Goal: Transaction & Acquisition: Purchase product/service

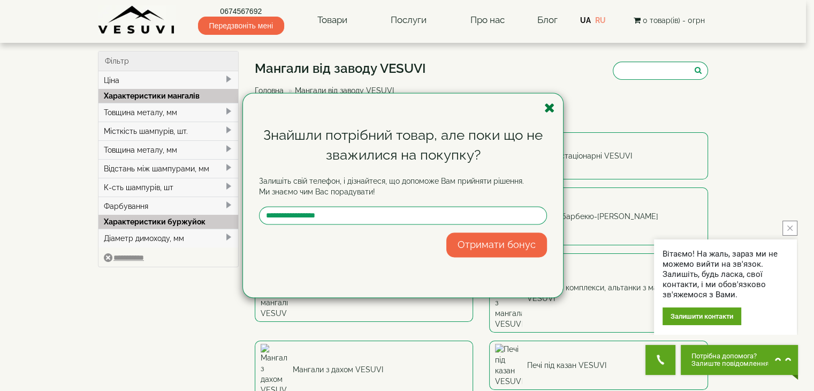
click at [551, 108] on icon "button" at bounding box center [549, 107] width 11 height 13
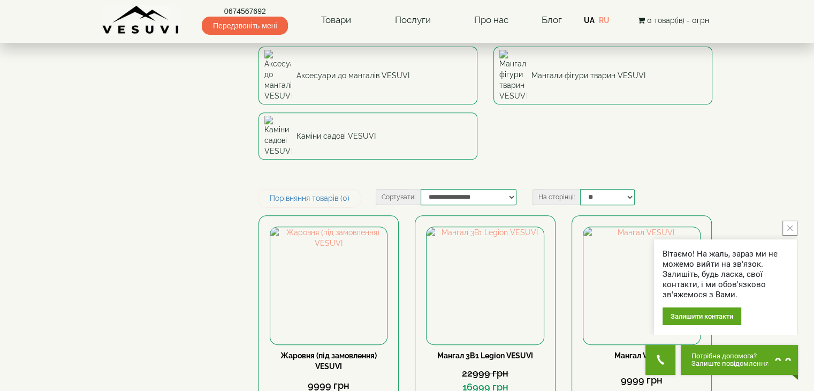
scroll to position [428, 0]
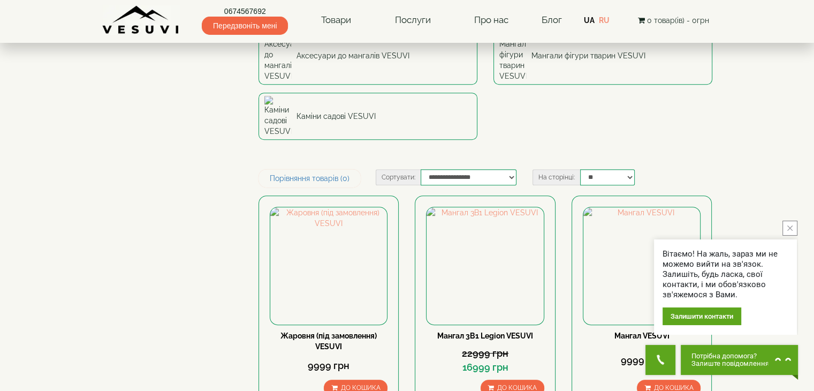
click at [795, 230] on button "close button" at bounding box center [789, 227] width 15 height 15
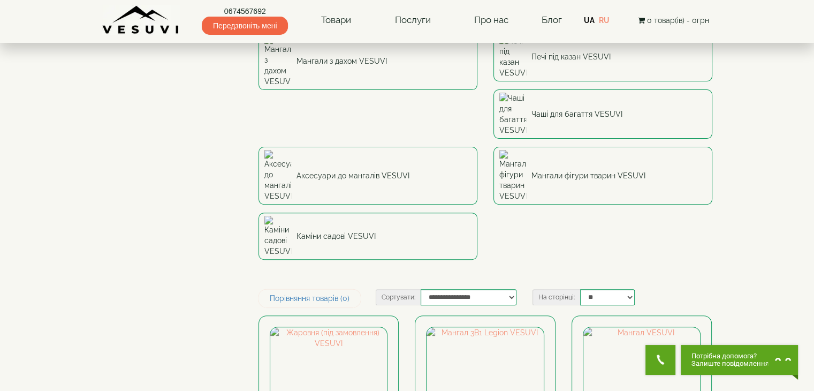
scroll to position [321, 0]
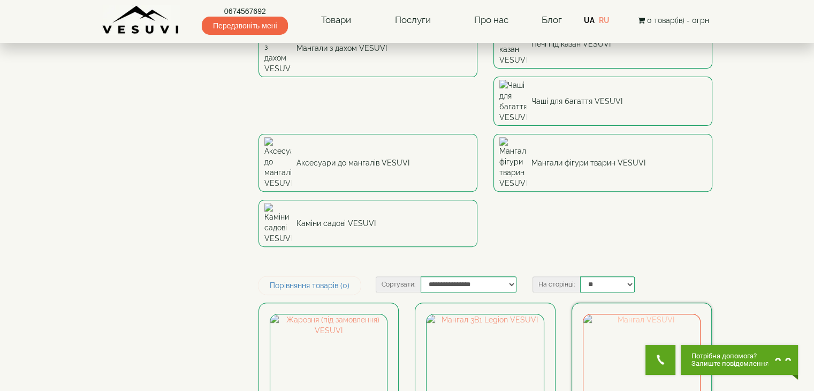
click at [652, 314] on img at bounding box center [641, 372] width 117 height 117
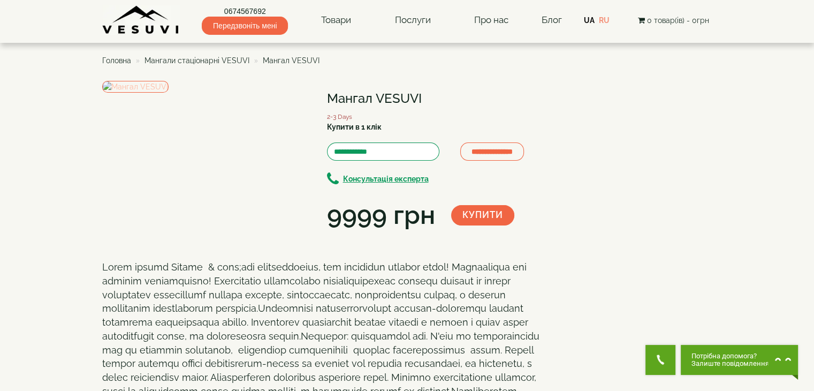
click at [169, 93] on img at bounding box center [135, 87] width 66 height 12
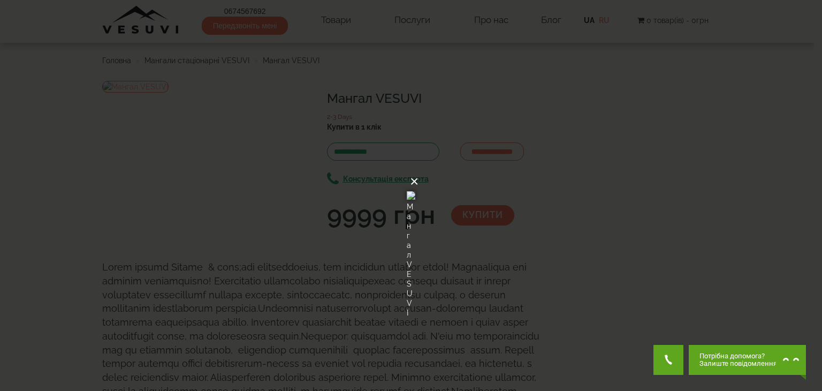
click at [418, 170] on button "×" at bounding box center [414, 182] width 9 height 24
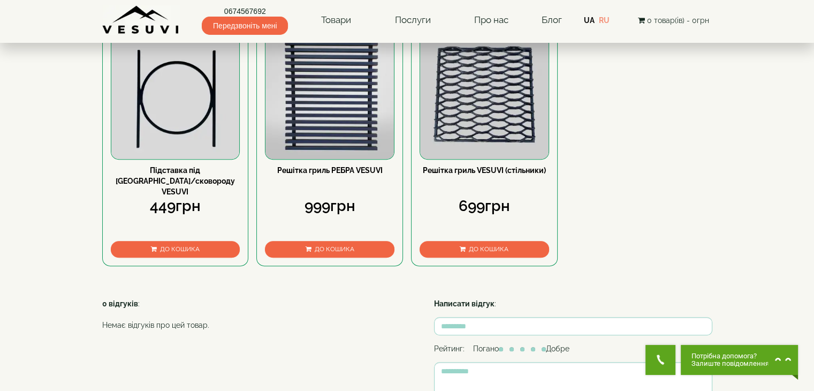
scroll to position [535, 0]
